Goal: Answer question/provide support

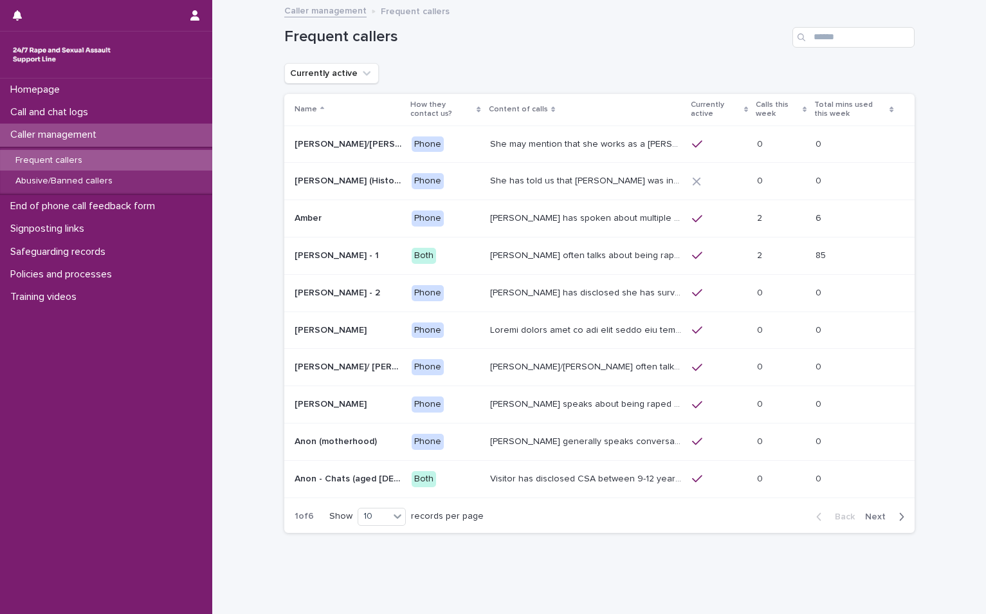
click at [893, 517] on div "button" at bounding box center [898, 517] width 11 height 12
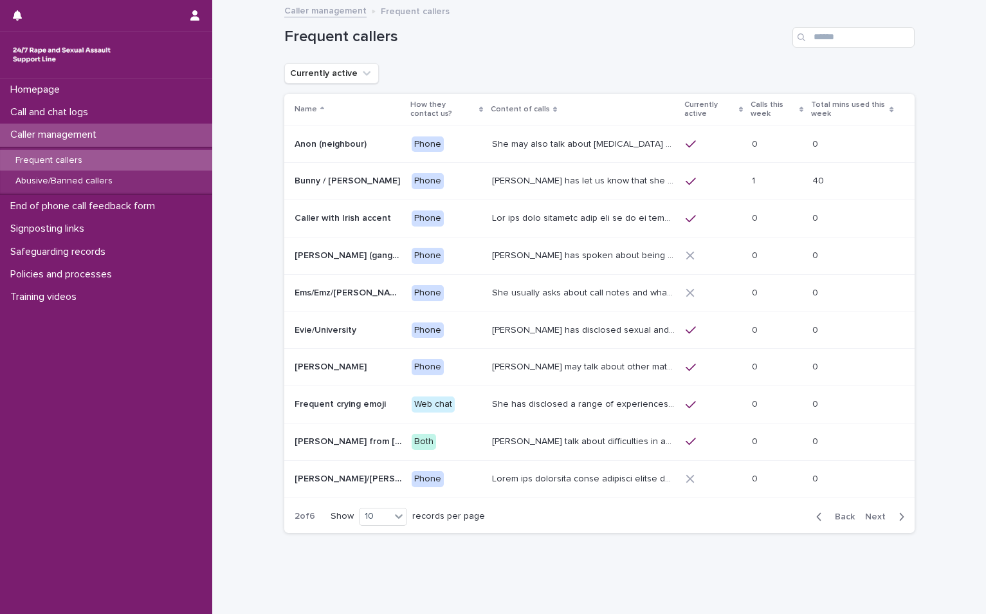
click at [893, 517] on div "button" at bounding box center [898, 517] width 11 height 12
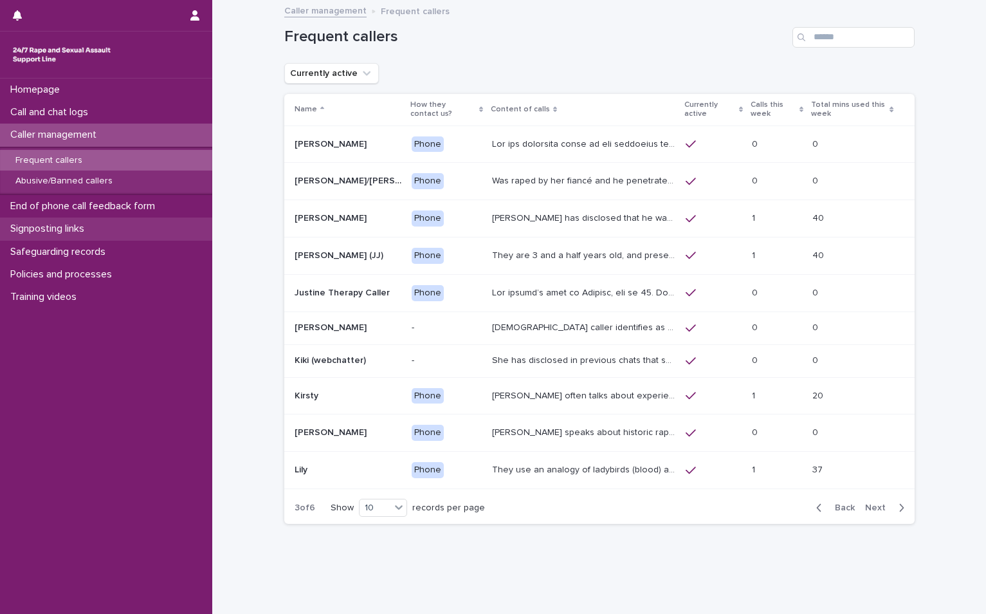
click at [44, 226] on p "Signposting links" at bounding box center [49, 229] width 89 height 12
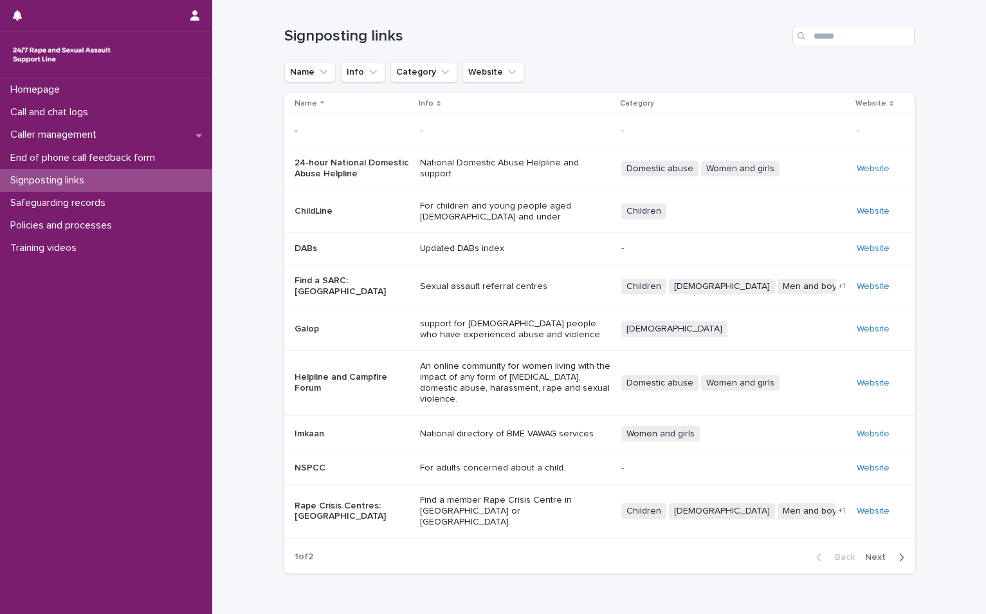
click at [338, 500] on p "Rape Crisis Centres: England & Wales" at bounding box center [352, 511] width 115 height 22
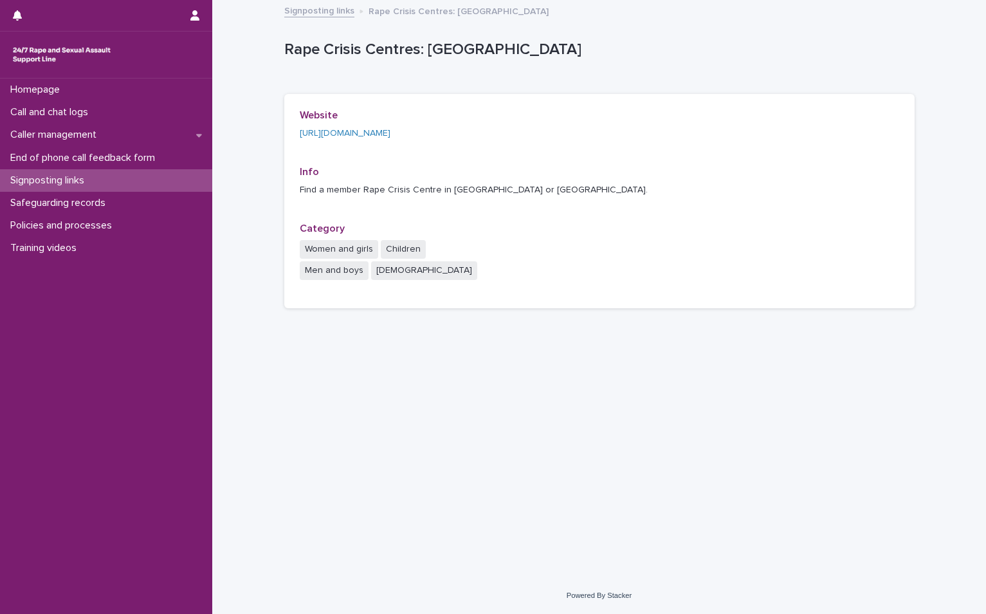
click at [478, 138] on div "https://rapecrisis.org.uk/get-help/find-a-rape-crisis-centre/" at bounding box center [395, 134] width 190 height 14
click at [390, 131] on link "https://rapecrisis.org.uk/get-help/find-a-rape-crisis-centre/" at bounding box center [345, 133] width 91 height 9
